Goal: Information Seeking & Learning: Learn about a topic

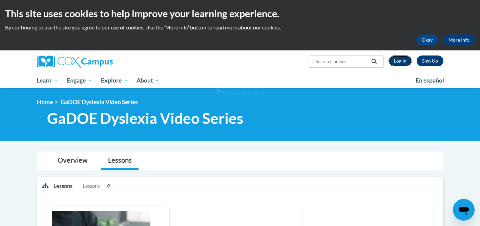
click at [399, 61] on link "Log In" at bounding box center [400, 61] width 23 height 11
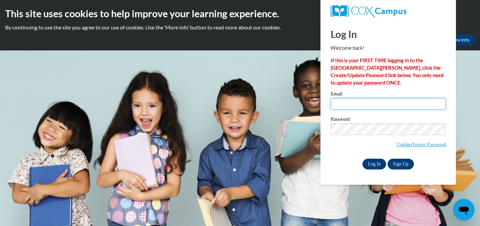
type input "mnaugle@wssd.k12.pa.us"
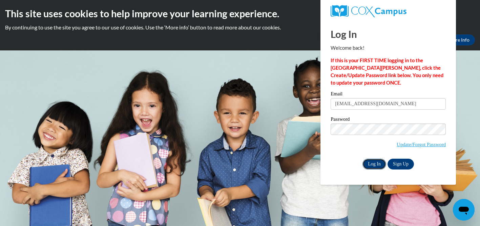
click at [373, 167] on input "Log In" at bounding box center [375, 164] width 24 height 11
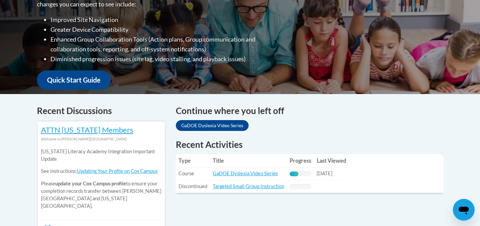
scroll to position [203, 0]
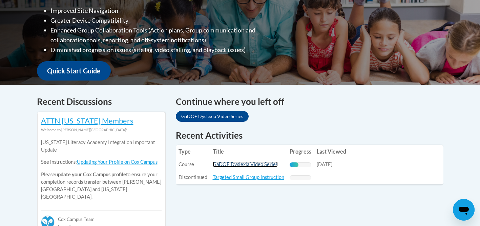
click at [218, 166] on link "GaDOE Dyslexia Video Series" at bounding box center [245, 165] width 65 height 6
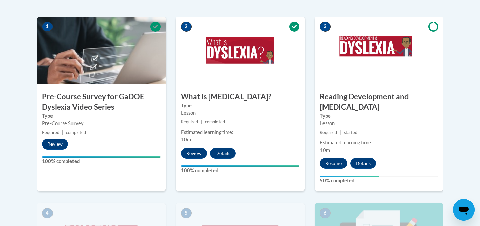
scroll to position [223, 0]
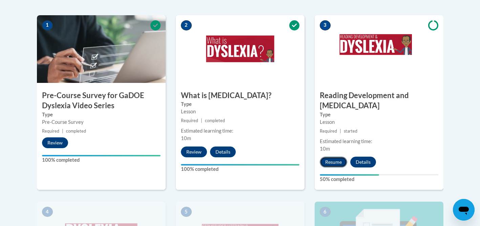
click at [335, 157] on button "Resume" at bounding box center [333, 162] width 27 height 11
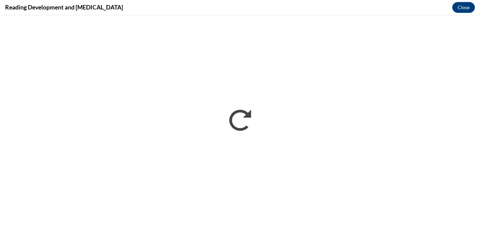
scroll to position [0, 0]
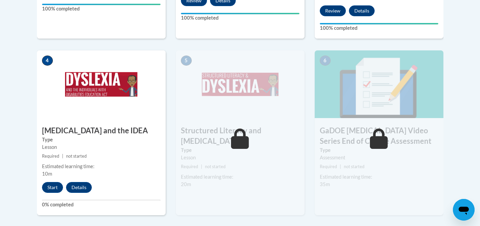
scroll to position [376, 0]
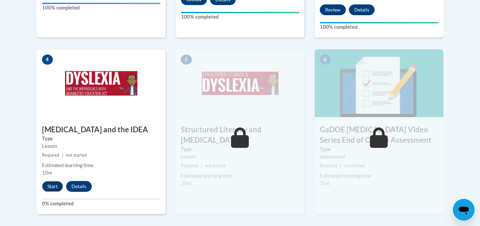
click at [52, 181] on button "Start" at bounding box center [52, 186] width 21 height 11
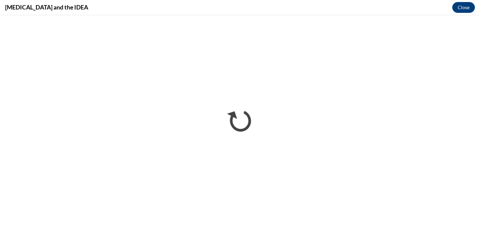
scroll to position [0, 0]
